Goal: Transaction & Acquisition: Purchase product/service

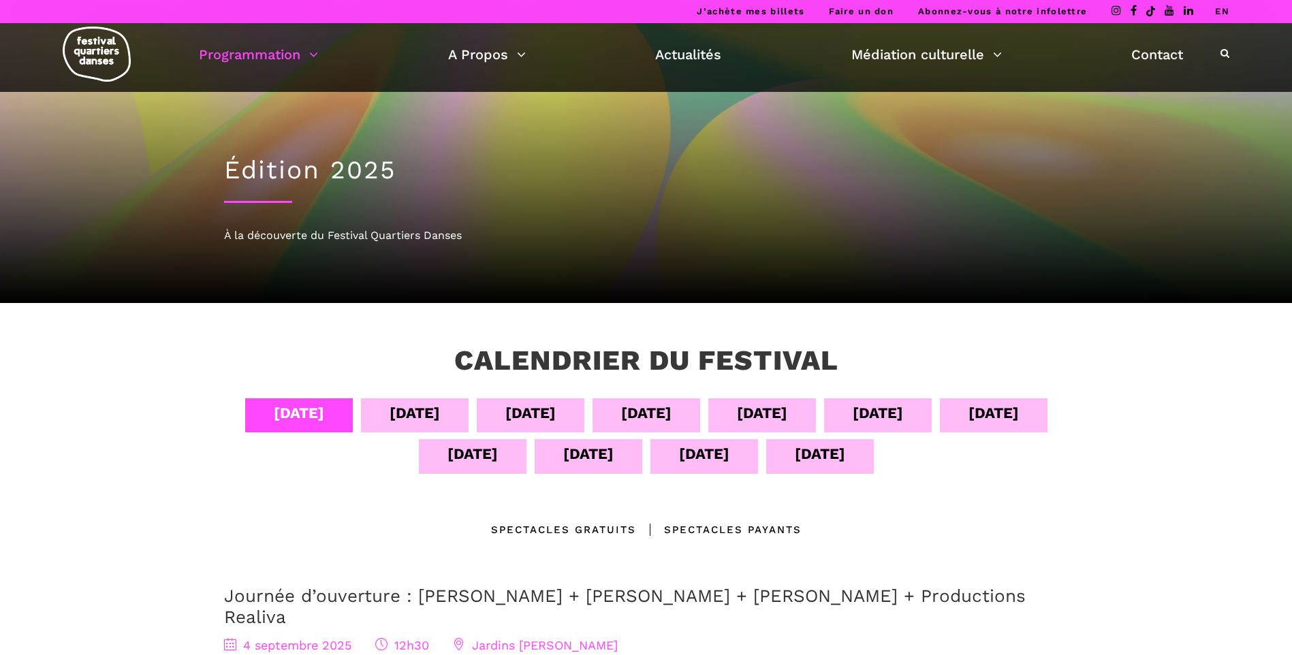
click at [550, 405] on div "06 sept" at bounding box center [531, 413] width 50 height 24
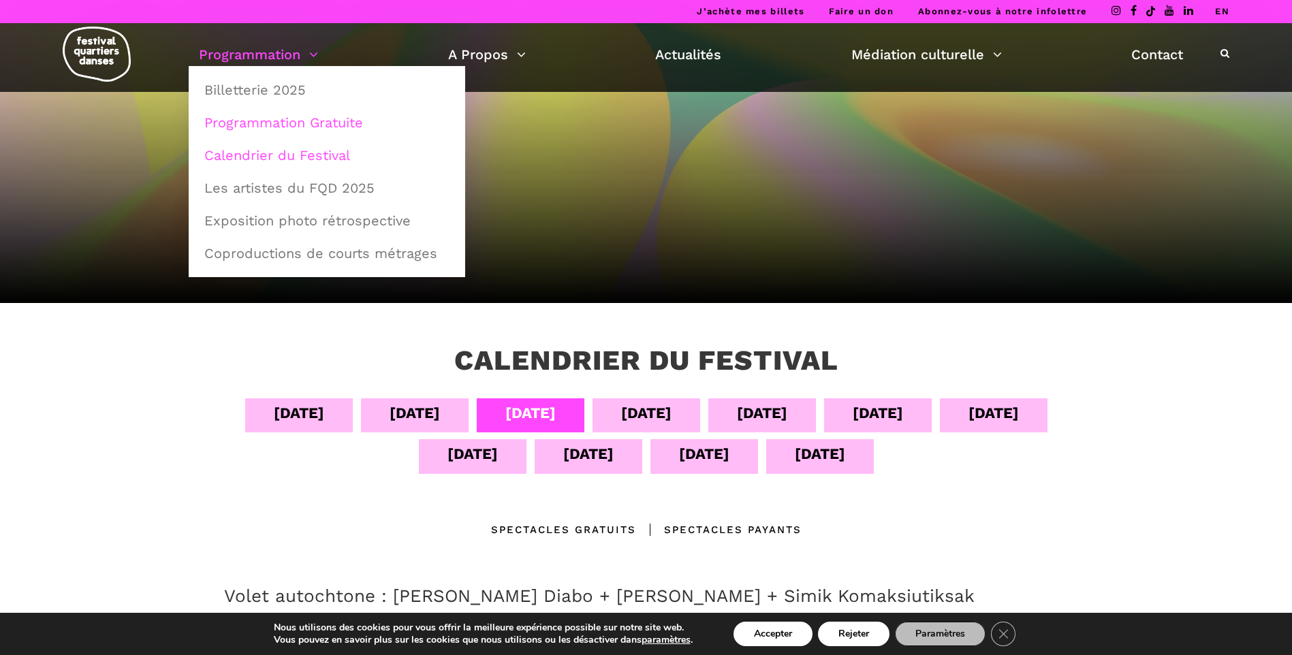
click at [282, 124] on link "Programmation Gratuite" at bounding box center [327, 122] width 262 height 31
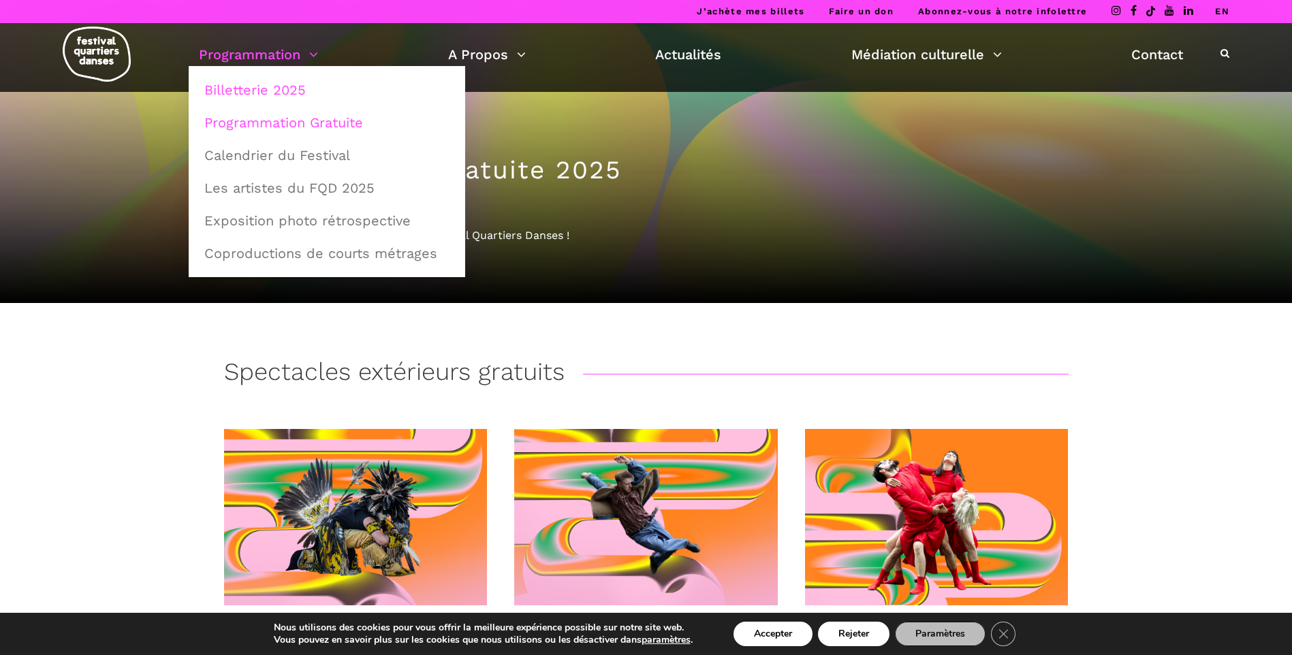
click at [276, 89] on link "Billetterie 2025" at bounding box center [327, 89] width 262 height 31
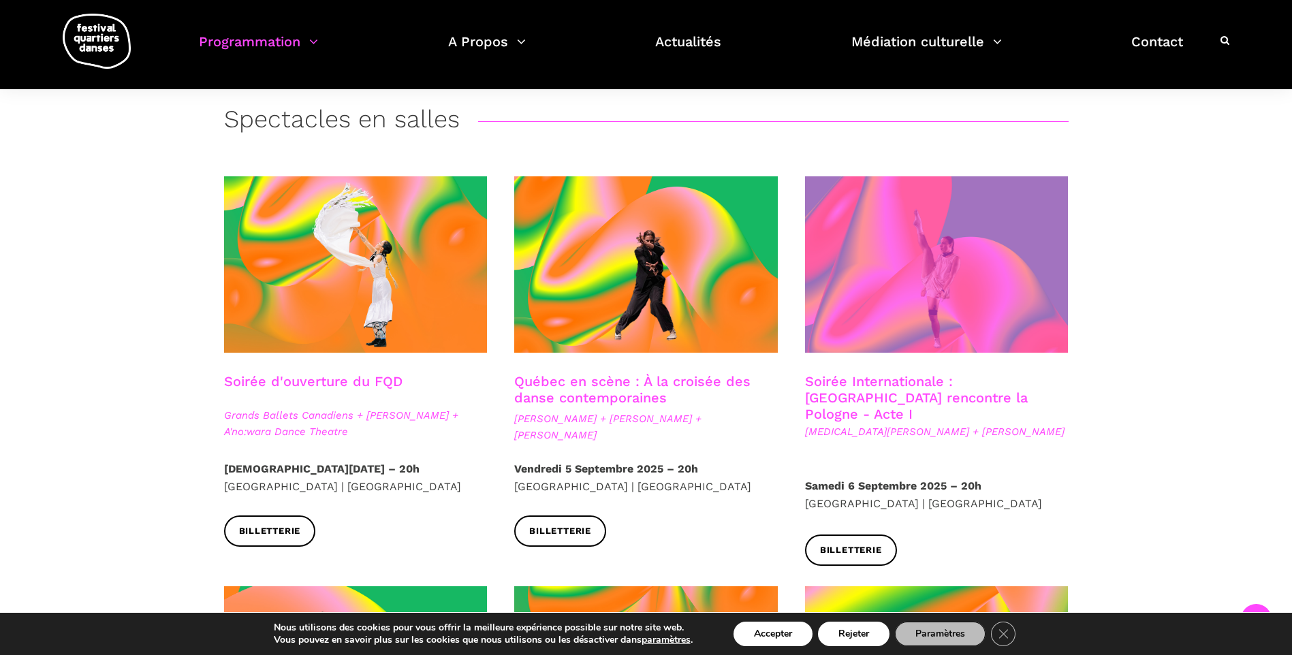
scroll to position [250, 0]
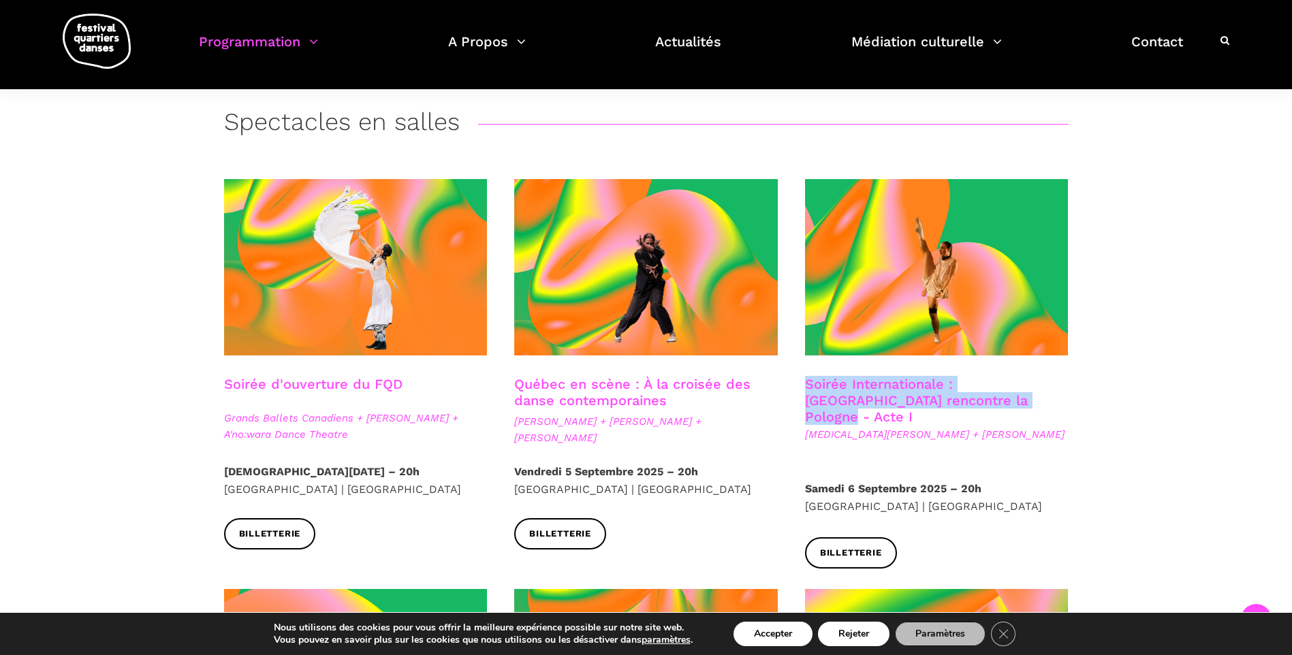
drag, startPoint x: 1026, startPoint y: 404, endPoint x: 801, endPoint y: 384, distance: 226.4
click at [801, 384] on div "Soirée Internationale : [GEOGRAPHIC_DATA] rencontre la Pologne - Acte I [MEDICA…" at bounding box center [937, 428] width 291 height 104
copy link "Soirée Internationale : [GEOGRAPHIC_DATA] rencontre la Pologne - Acte I"
